Goal: Task Accomplishment & Management: Manage account settings

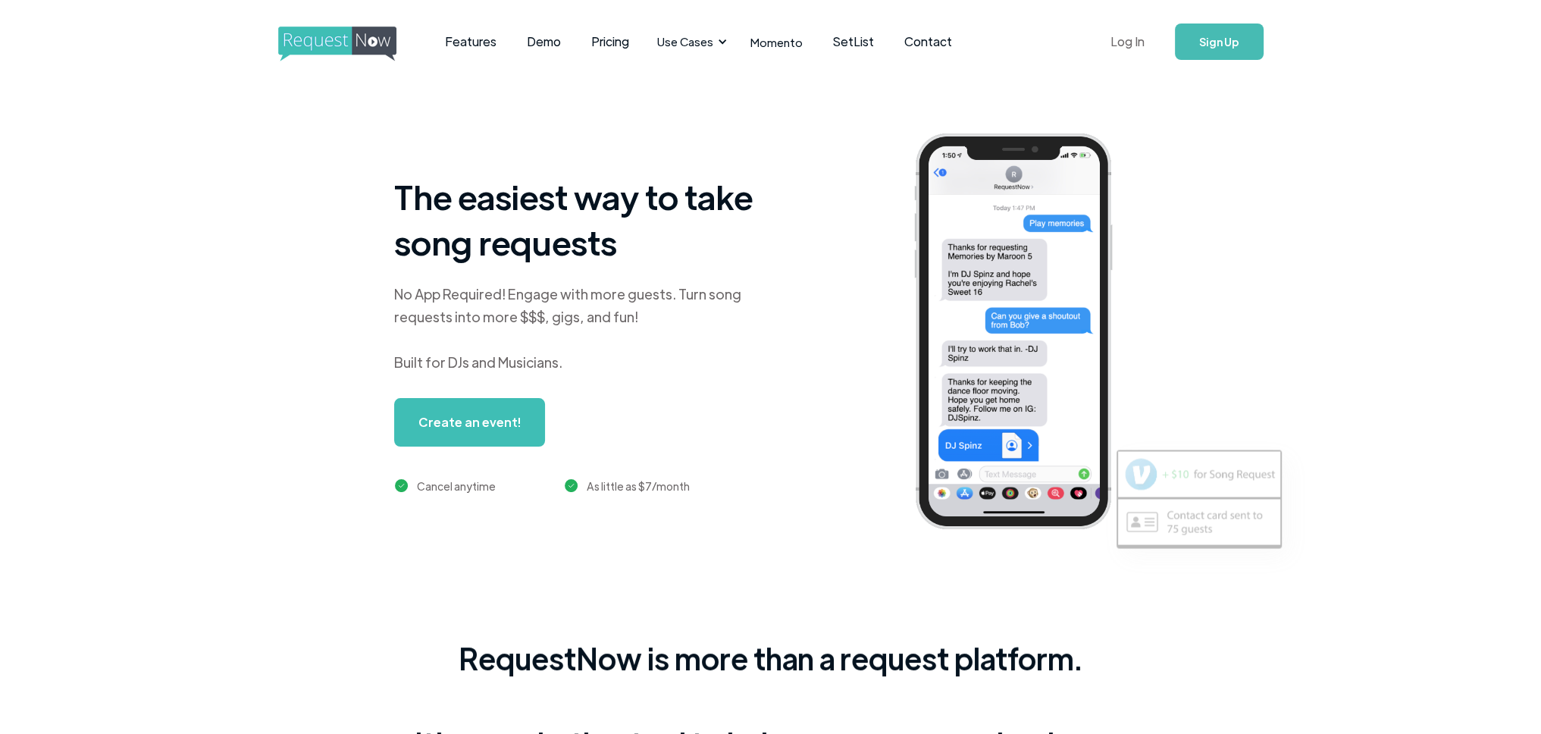
drag, startPoint x: 1122, startPoint y: 39, endPoint x: 1117, endPoint y: 45, distance: 8.2
click at [1122, 39] on link "Log In" at bounding box center [1127, 41] width 64 height 53
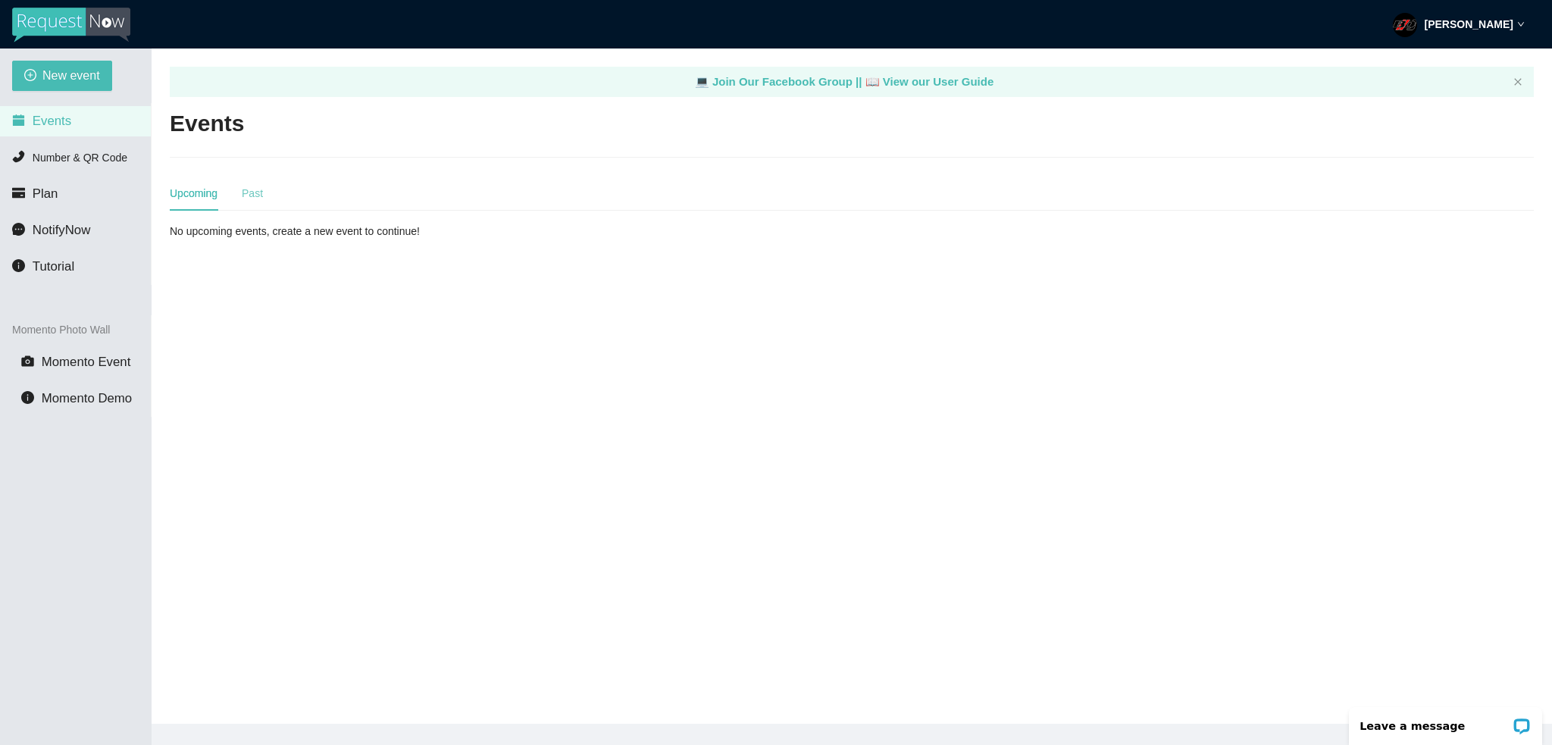
click at [240, 187] on div "Upcoming Past" at bounding box center [216, 193] width 93 height 35
click at [251, 192] on div "Past" at bounding box center [252, 193] width 21 height 17
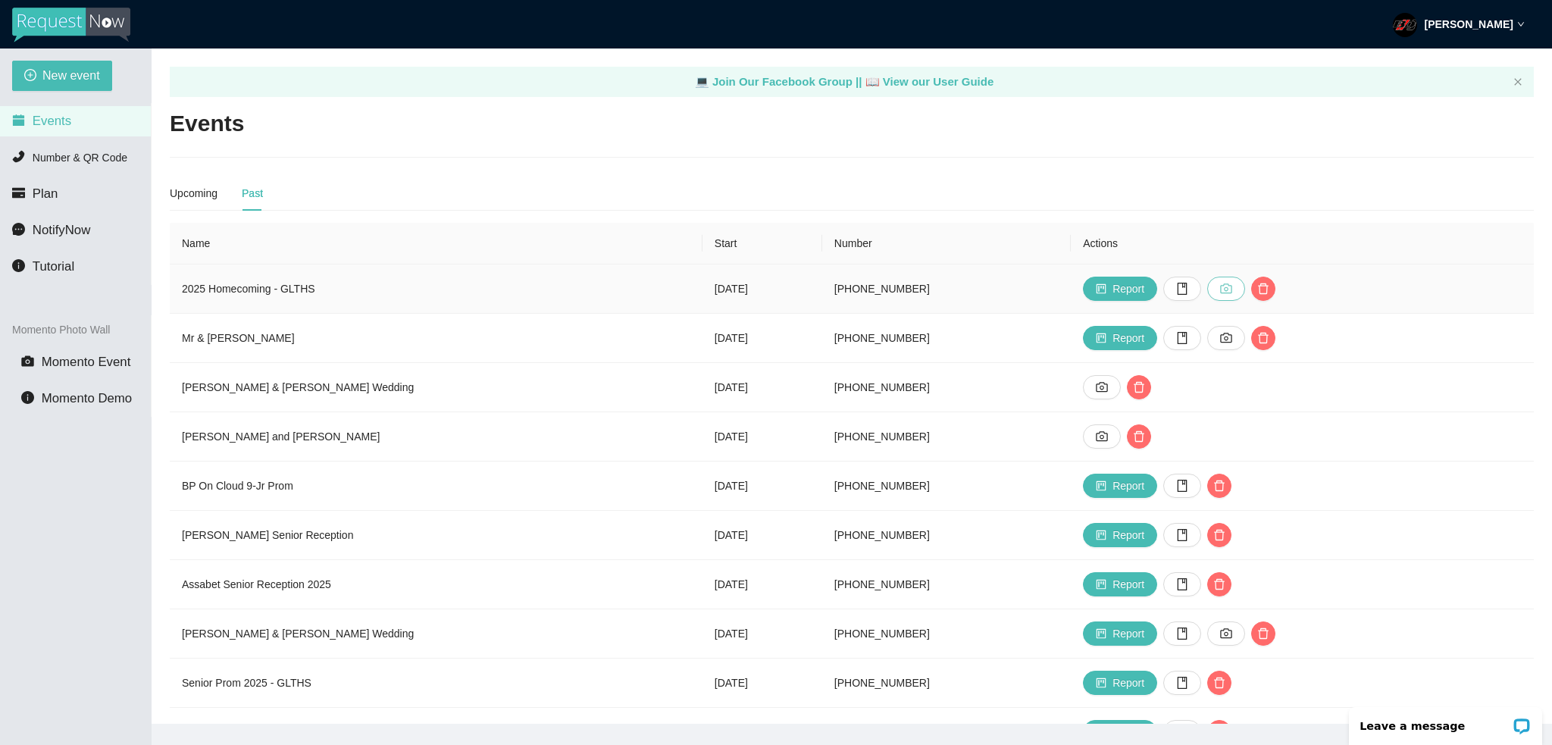
click at [1220, 289] on icon "camera" at bounding box center [1226, 289] width 12 height 12
